Goal: Transaction & Acquisition: Purchase product/service

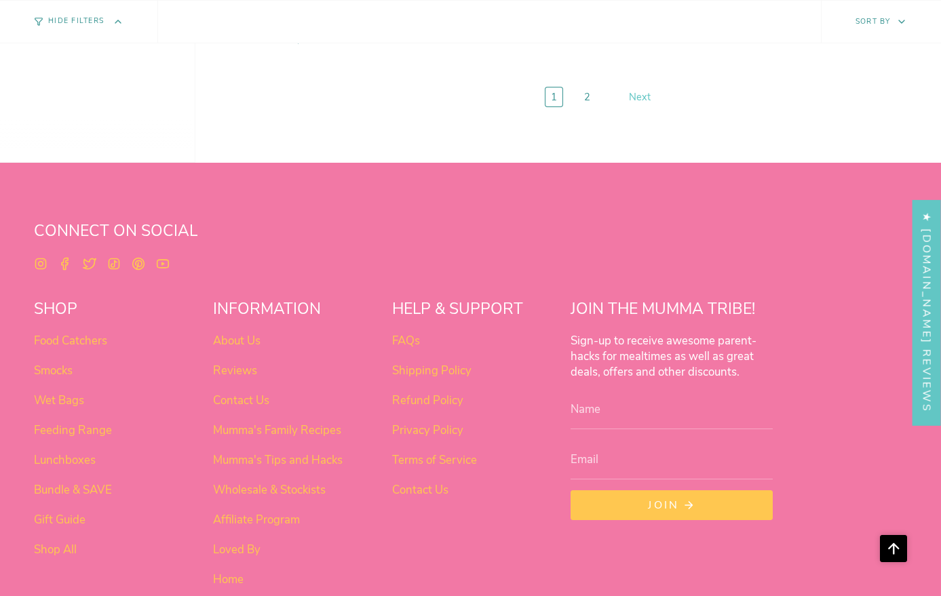
scroll to position [5169, 0]
